Goal: Task Accomplishment & Management: Use online tool/utility

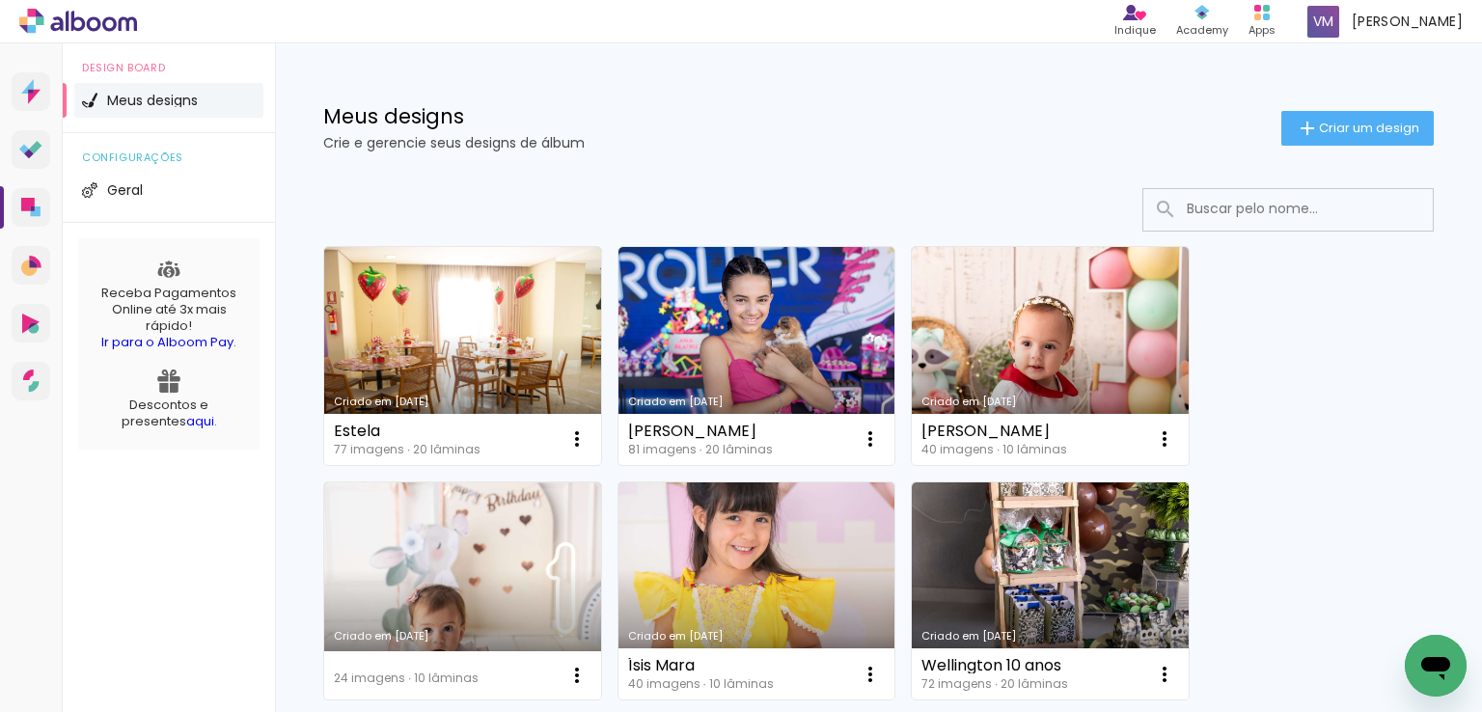
click at [1340, 153] on div "Meus designs Crie e gerencie seus designs de álbum Criar um design" at bounding box center [878, 105] width 1207 height 125
click at [1355, 128] on span "Criar um design" at bounding box center [1369, 128] width 100 height 13
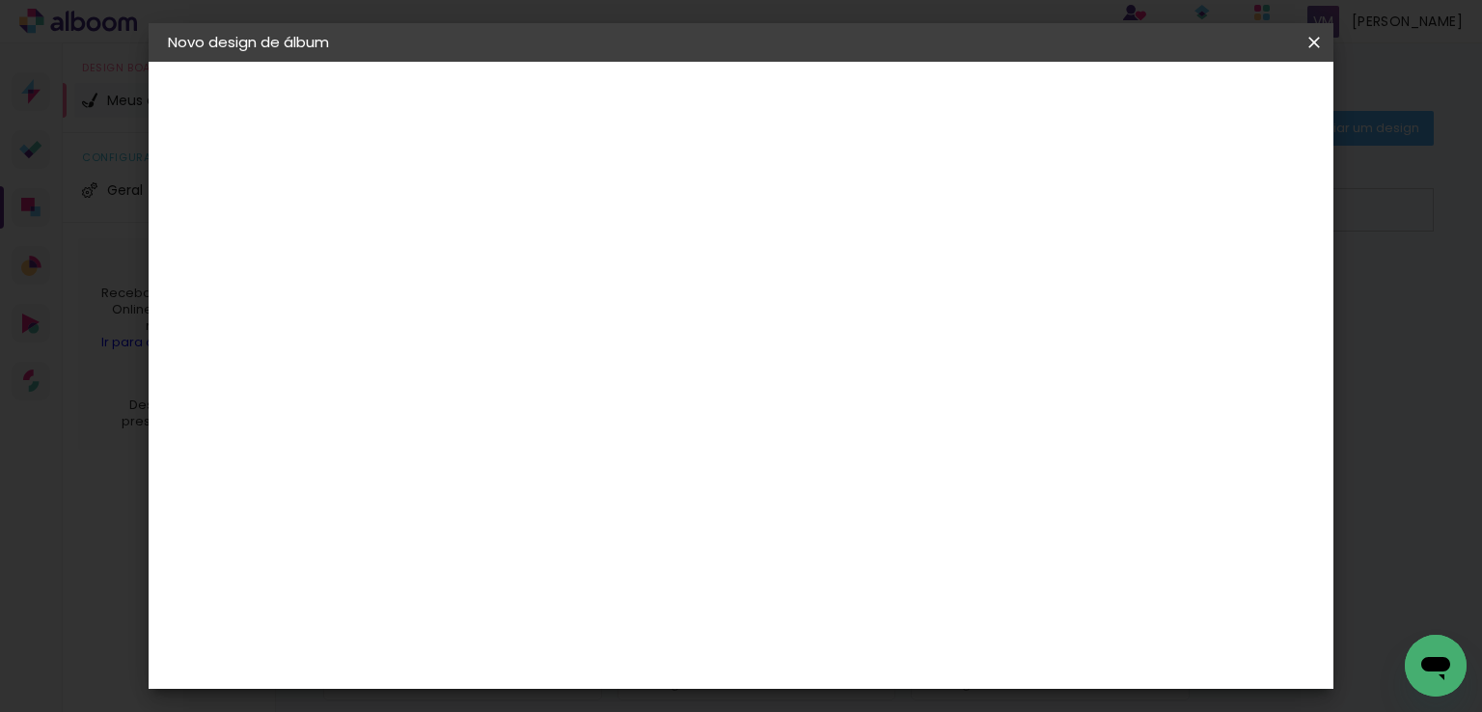
click at [484, 269] on input at bounding box center [484, 259] width 0 height 30
type input "[PERSON_NAME]"
type paper-input "[PERSON_NAME]"
click at [0, 0] on slot "Avançar" at bounding box center [0, 0] width 0 height 0
click at [844, 312] on paper-item "Tamanho Livre" at bounding box center [751, 293] width 185 height 42
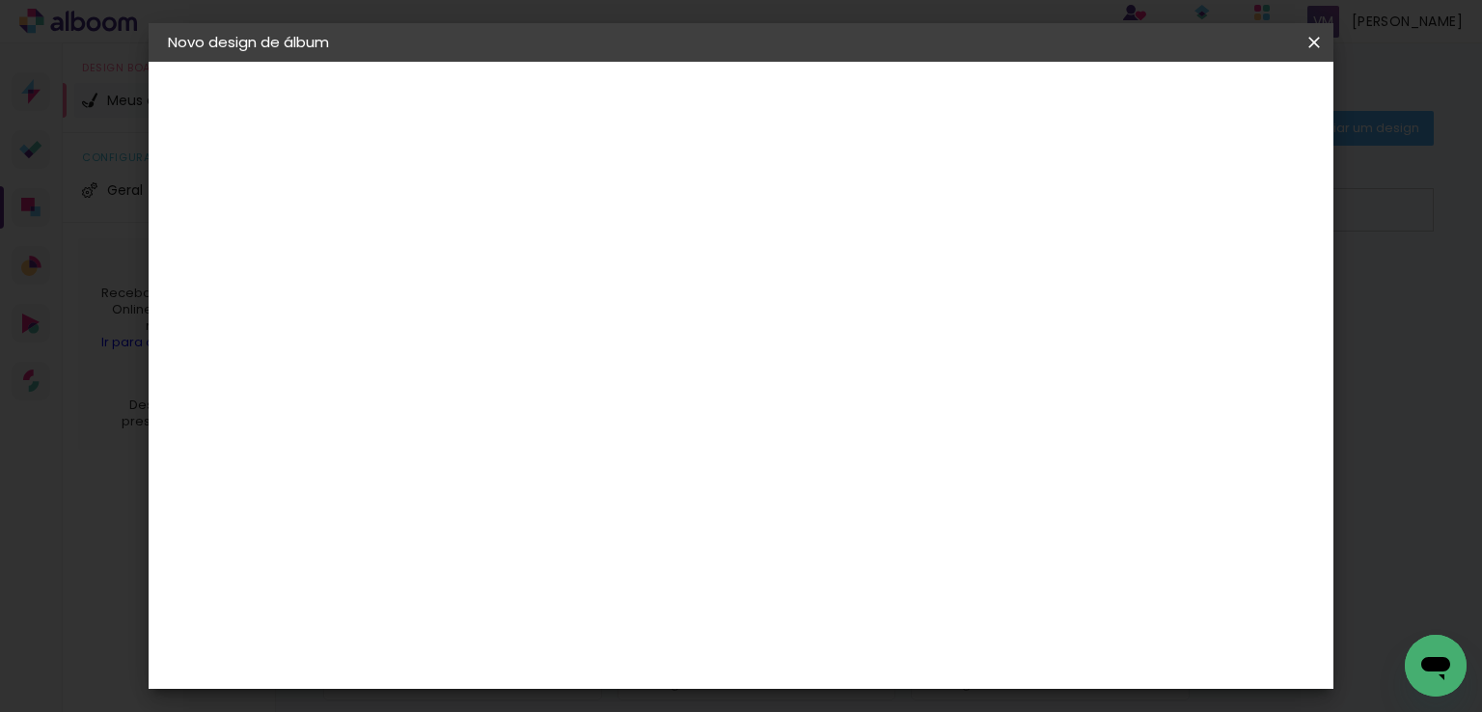
click at [844, 113] on paper-button "Avançar" at bounding box center [797, 102] width 95 height 33
drag, startPoint x: 436, startPoint y: 350, endPoint x: 402, endPoint y: 338, distance: 36.0
click at [403, 339] on input "30" at bounding box center [423, 350] width 50 height 29
type input "20"
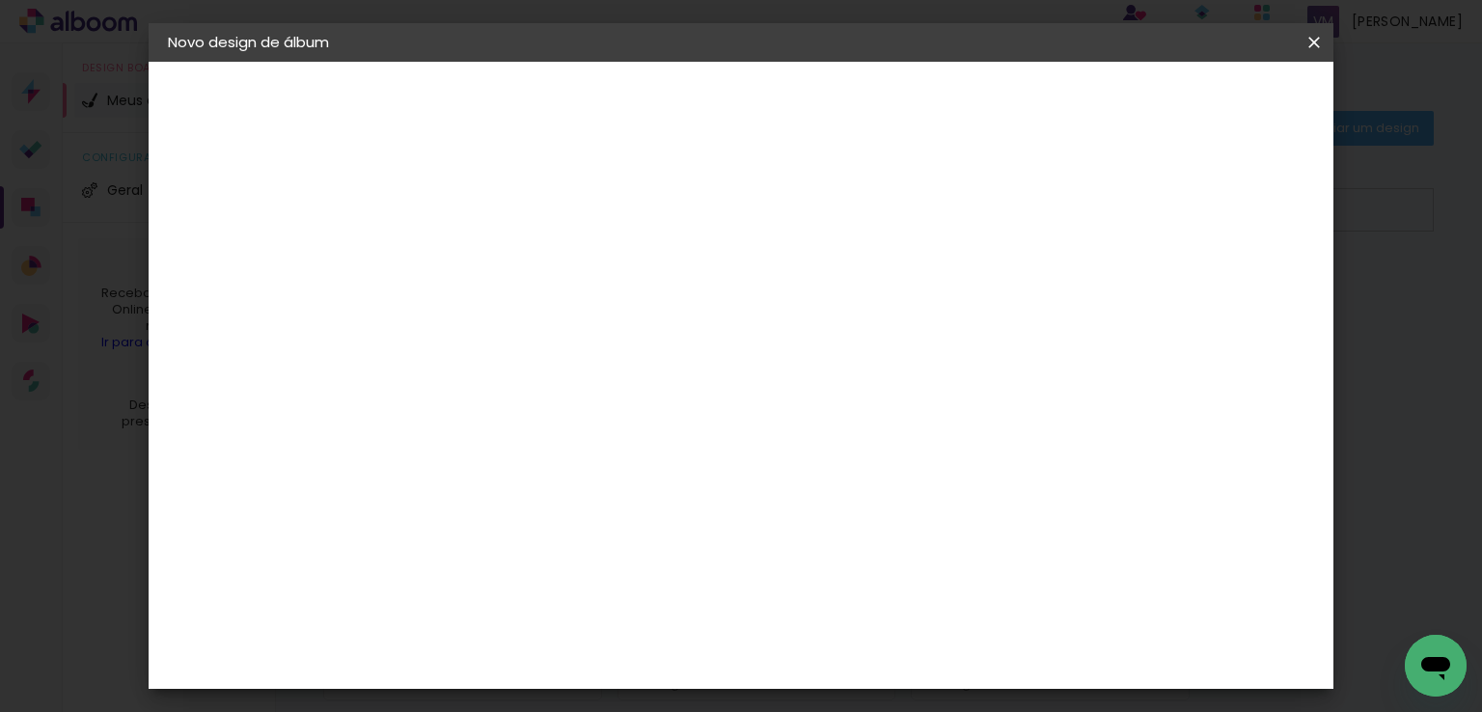
type paper-input "20"
drag, startPoint x: 857, startPoint y: 653, endPoint x: 845, endPoint y: 647, distance: 13.4
click at [845, 648] on input "60" at bounding box center [848, 656] width 50 height 29
type input "40"
type paper-input "40"
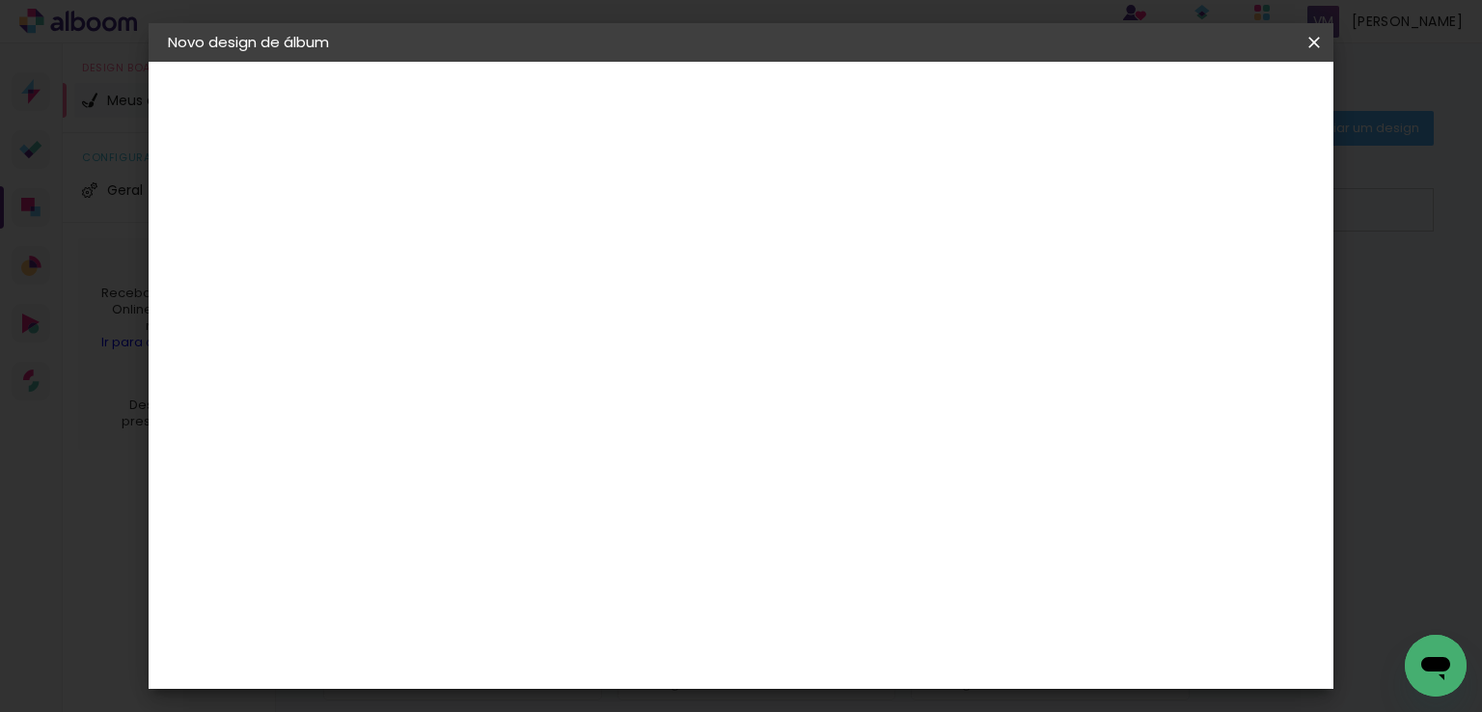
click at [1194, 109] on span "Iniciar design" at bounding box center [1150, 103] width 88 height 14
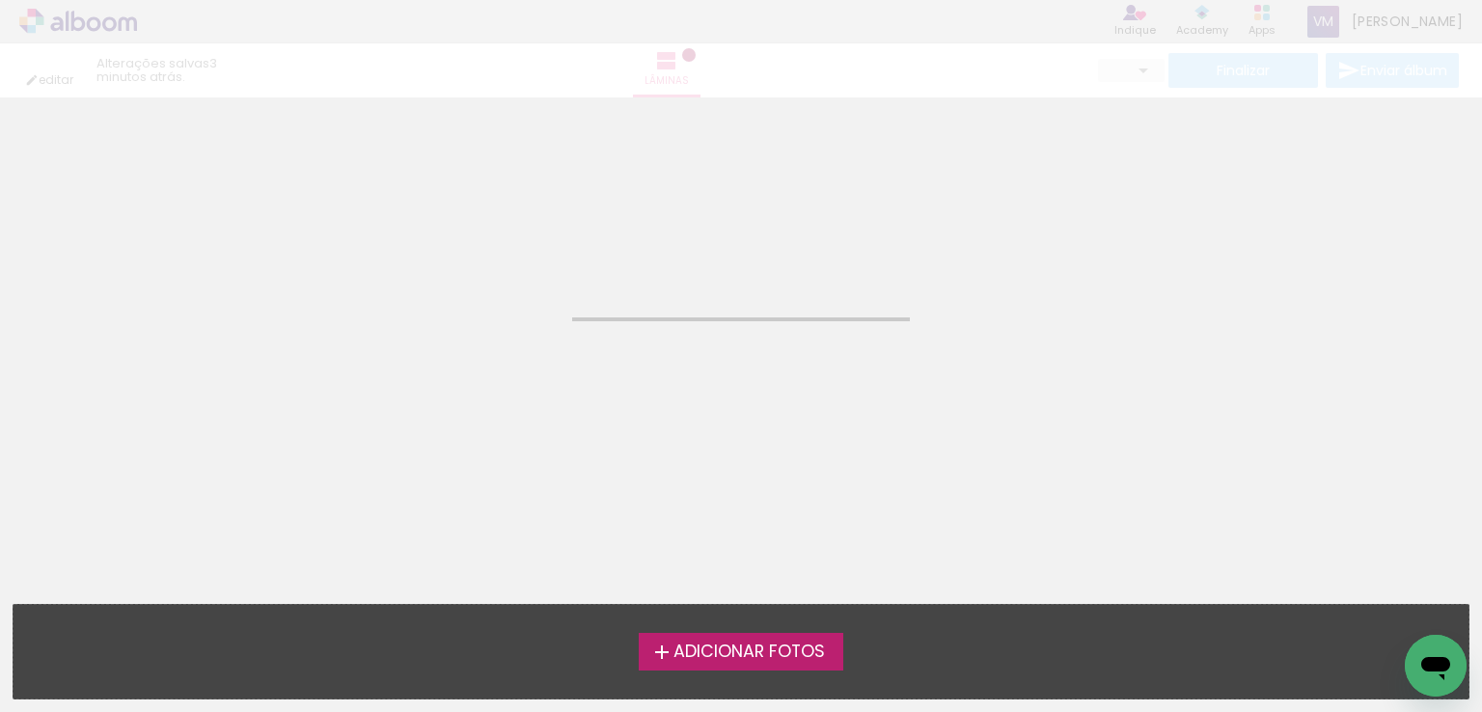
click at [794, 660] on span "Adicionar Fotos" at bounding box center [750, 652] width 152 height 17
click at [0, 0] on input "file" at bounding box center [0, 0] width 0 height 0
